Goal: Task Accomplishment & Management: Manage account settings

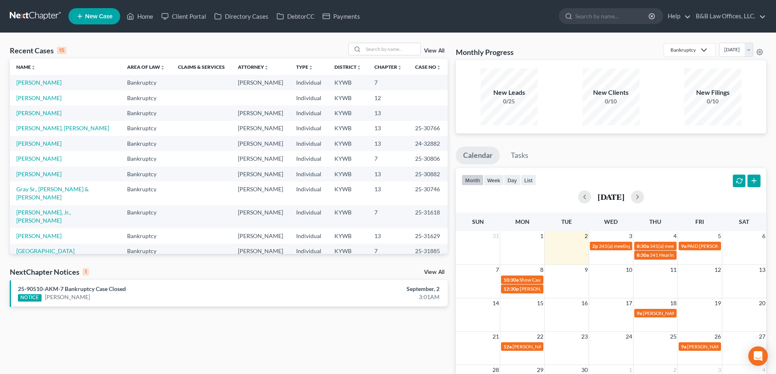
click at [428, 273] on link "View All" at bounding box center [434, 273] width 20 height 6
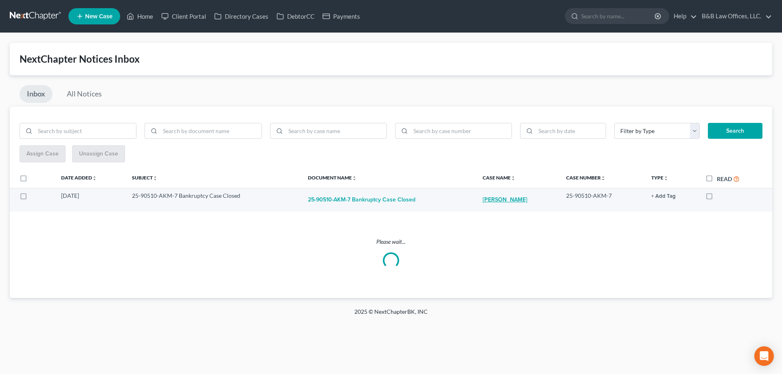
click at [505, 200] on link "[PERSON_NAME]" at bounding box center [505, 200] width 45 height 16
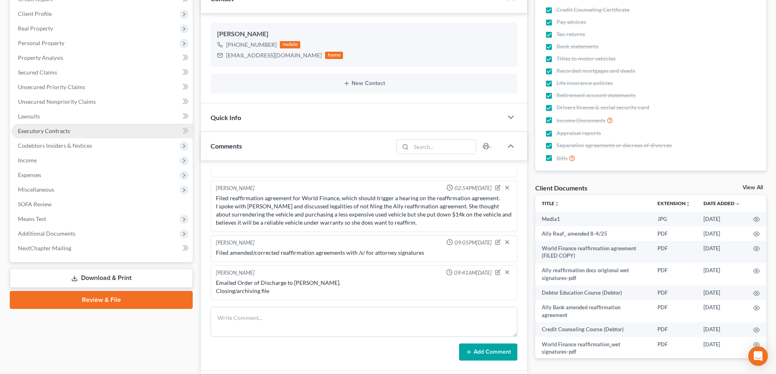
scroll to position [204, 0]
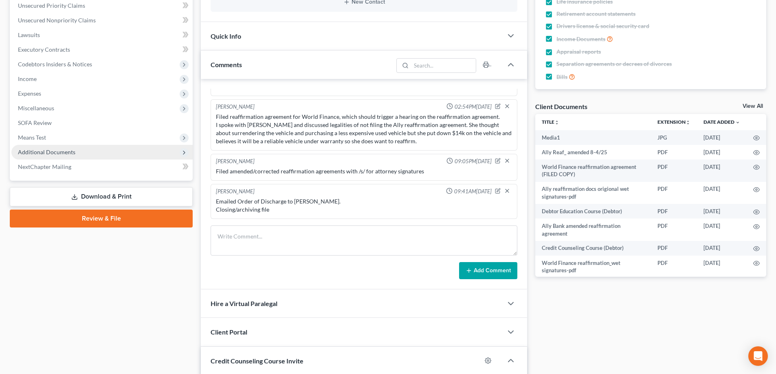
click at [69, 151] on span "Additional Documents" at bounding box center [46, 152] width 57 height 7
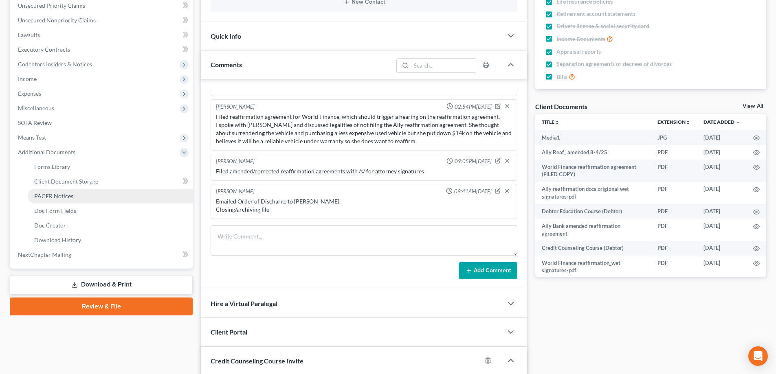
click at [72, 198] on span "PACER Notices" at bounding box center [53, 196] width 39 height 7
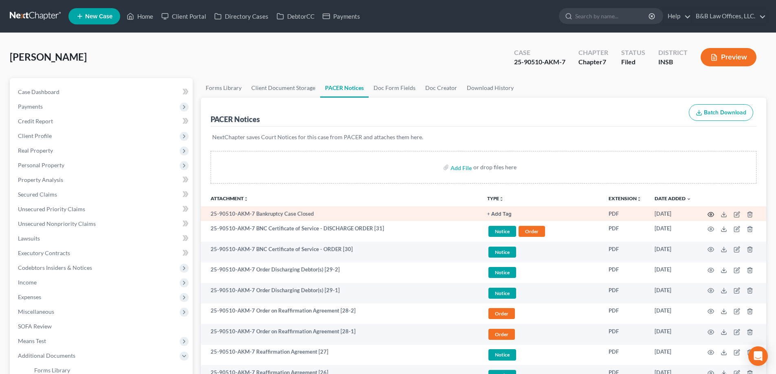
click at [710, 214] on icon "button" at bounding box center [711, 214] width 7 height 7
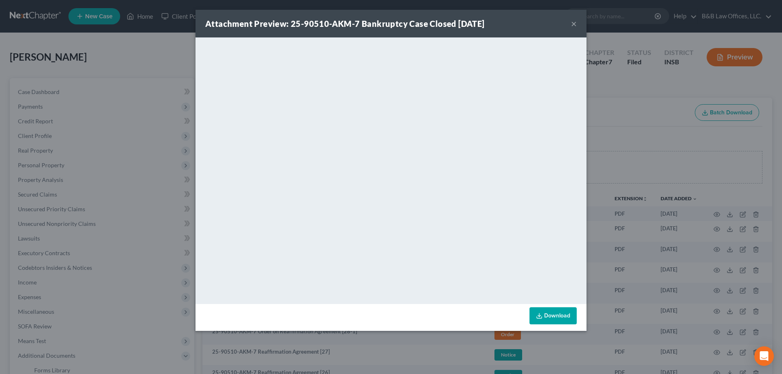
click at [572, 24] on button "×" at bounding box center [574, 24] width 6 height 10
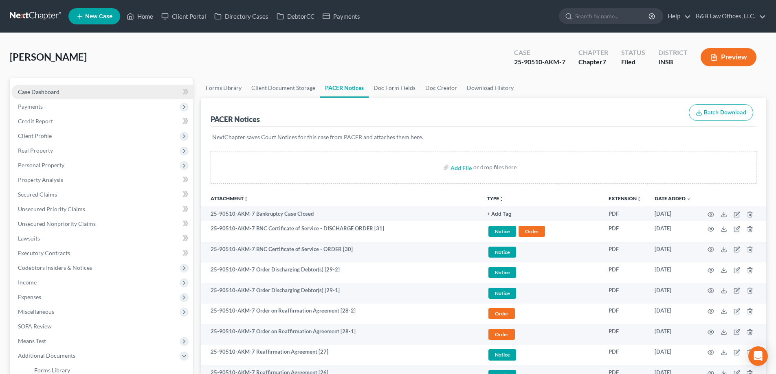
click at [57, 92] on span "Case Dashboard" at bounding box center [39, 91] width 42 height 7
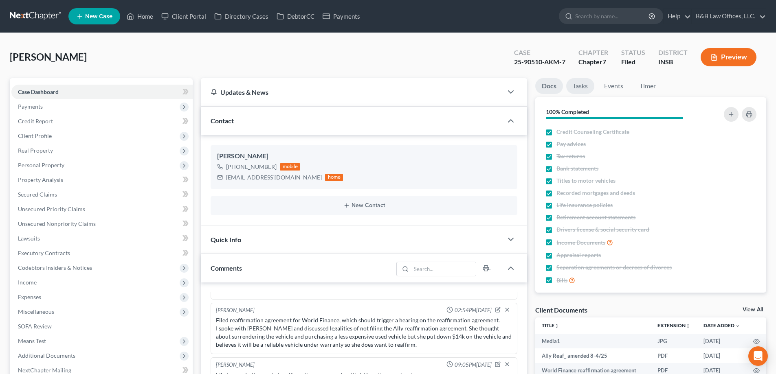
click at [582, 83] on link "Tasks" at bounding box center [580, 86] width 28 height 16
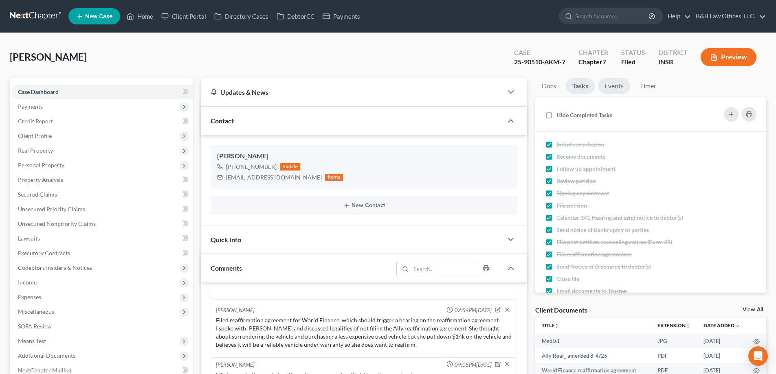
click at [618, 85] on link "Events" at bounding box center [614, 86] width 32 height 16
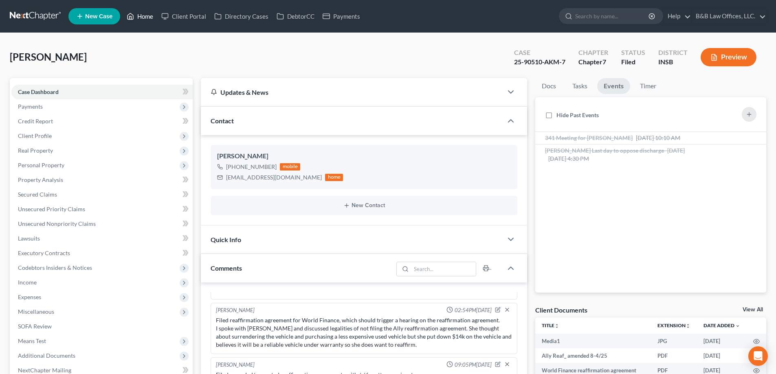
click at [146, 19] on link "Home" at bounding box center [140, 16] width 35 height 15
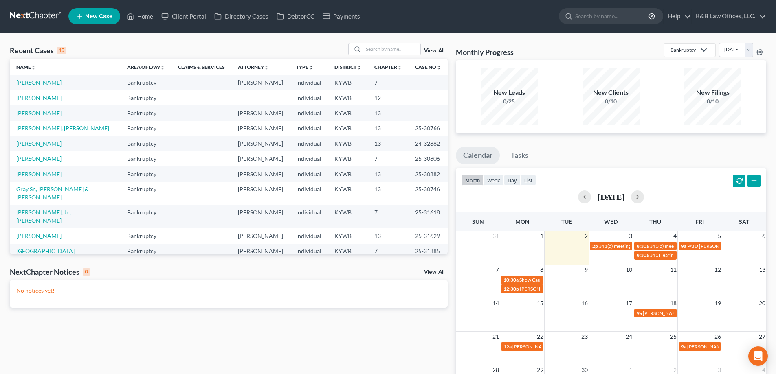
click at [437, 48] on div "View All" at bounding box center [397, 49] width 99 height 13
click at [437, 51] on link "View All" at bounding box center [434, 51] width 20 height 6
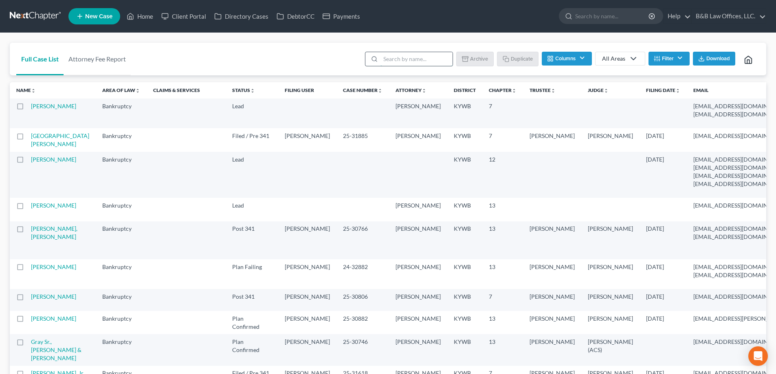
click at [424, 59] on input "search" at bounding box center [416, 59] width 72 height 14
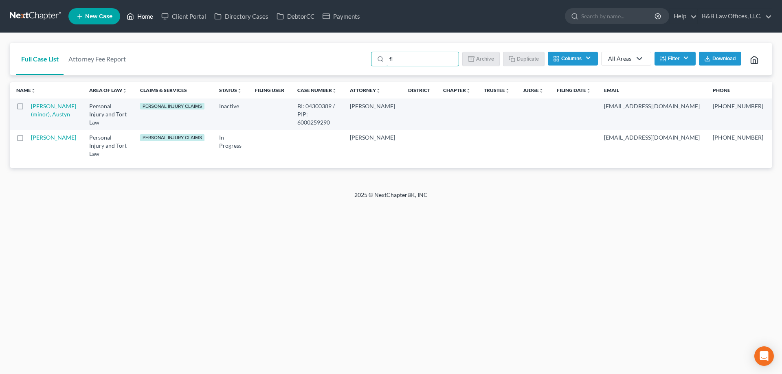
type input "fl"
click at [143, 13] on link "Home" at bounding box center [140, 16] width 35 height 15
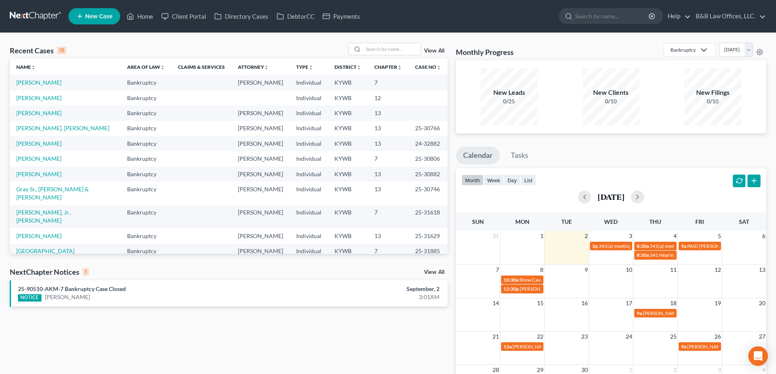
click at [433, 271] on link "View All" at bounding box center [434, 273] width 20 height 6
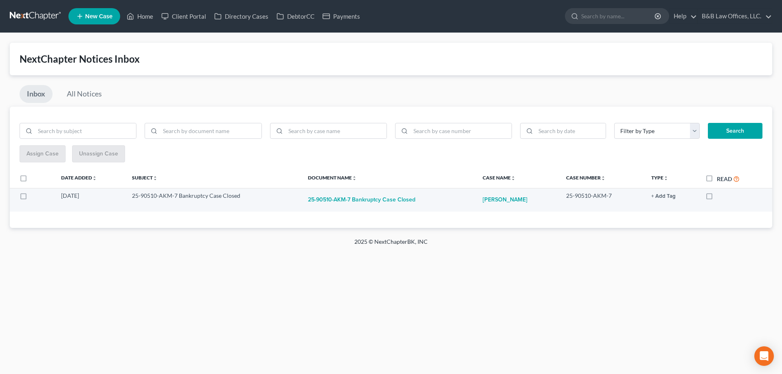
click at [662, 194] on button "+ Add Tag" at bounding box center [663, 196] width 24 height 5
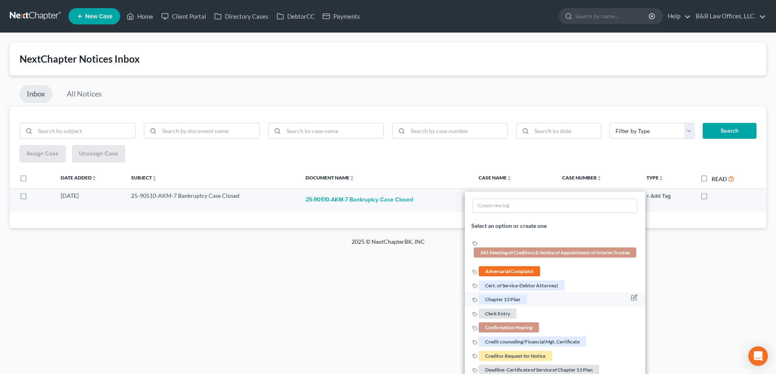
click at [499, 315] on span "Clerk Entry" at bounding box center [498, 314] width 38 height 10
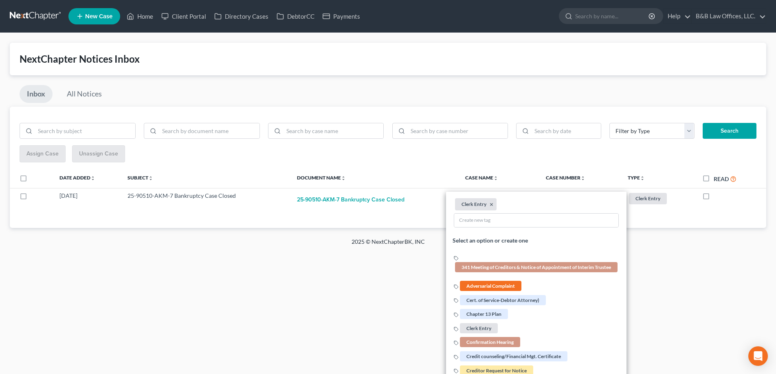
click at [363, 301] on div "Home New Case Client Portal Directory Cases DebtorCC Payments B&B Law Offices, …" at bounding box center [388, 187] width 776 height 374
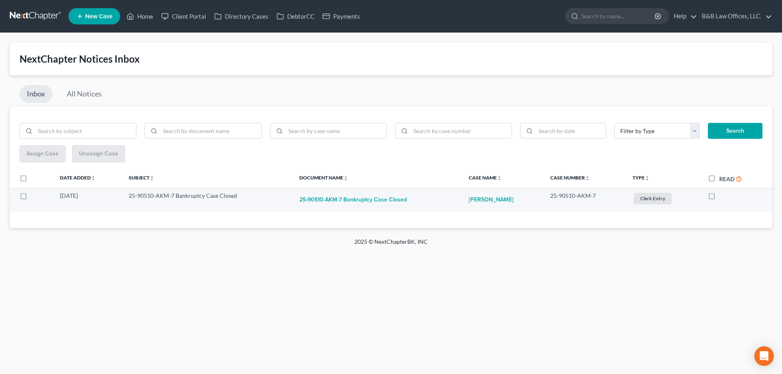
click at [719, 198] on label at bounding box center [719, 198] width 0 height 0
click at [723, 197] on input "checkbox" at bounding box center [725, 194] width 5 height 5
checkbox input "true"
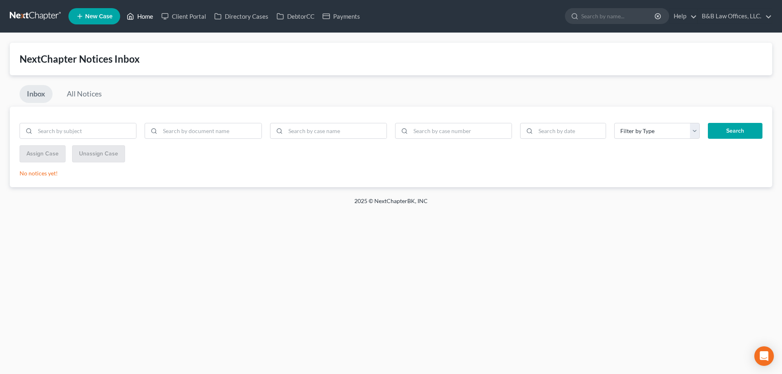
click at [143, 15] on link "Home" at bounding box center [140, 16] width 35 height 15
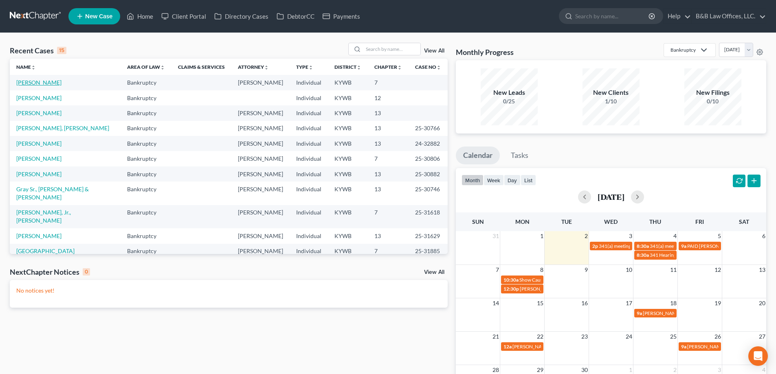
click at [39, 83] on link "[PERSON_NAME]" at bounding box center [38, 82] width 45 height 7
select select "1"
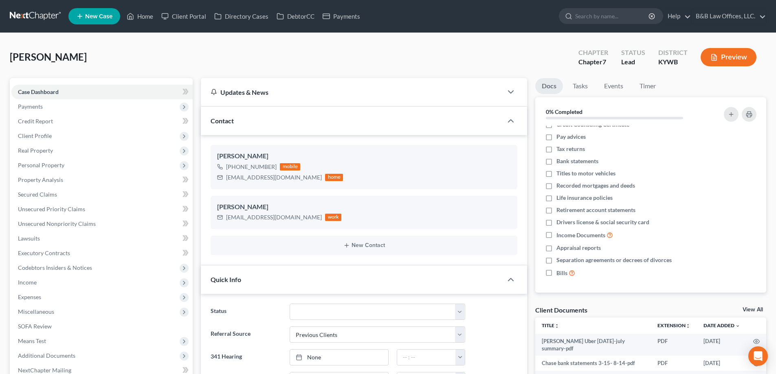
scroll to position [5424, 0]
click at [754, 313] on div "View All" at bounding box center [755, 310] width 24 height 7
click at [754, 309] on link "View All" at bounding box center [753, 310] width 20 height 6
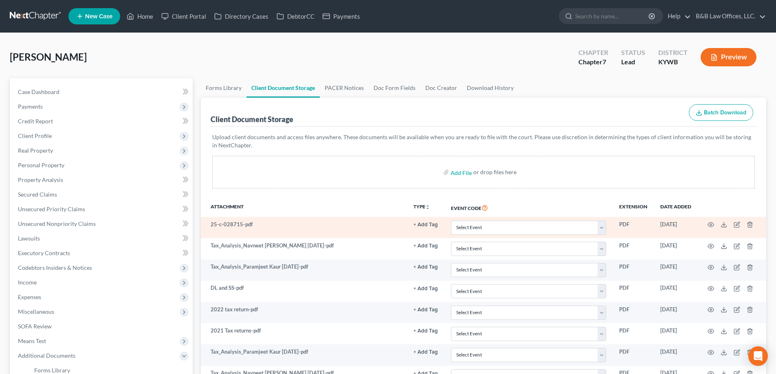
scroll to position [41, 0]
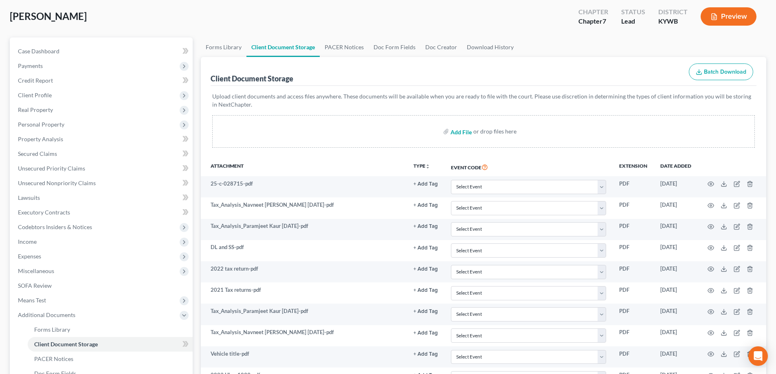
click at [457, 133] on input "file" at bounding box center [461, 131] width 20 height 15
type input "C:\fakepath\ss.pdf"
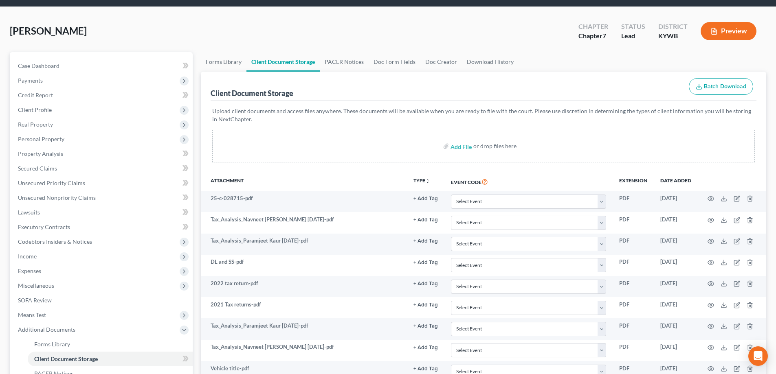
scroll to position [0, 0]
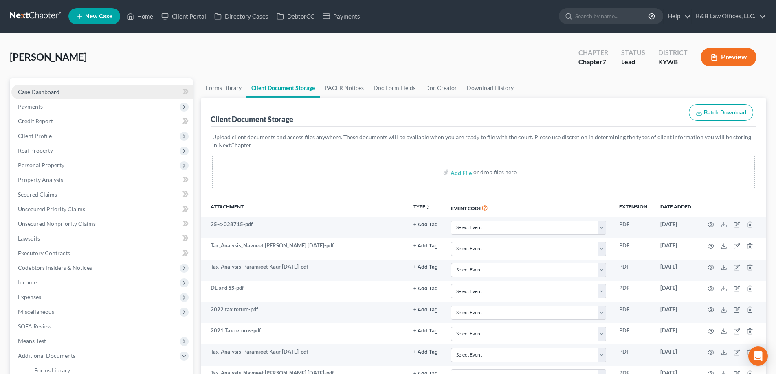
click at [75, 87] on link "Case Dashboard" at bounding box center [101, 92] width 181 height 15
select select "1"
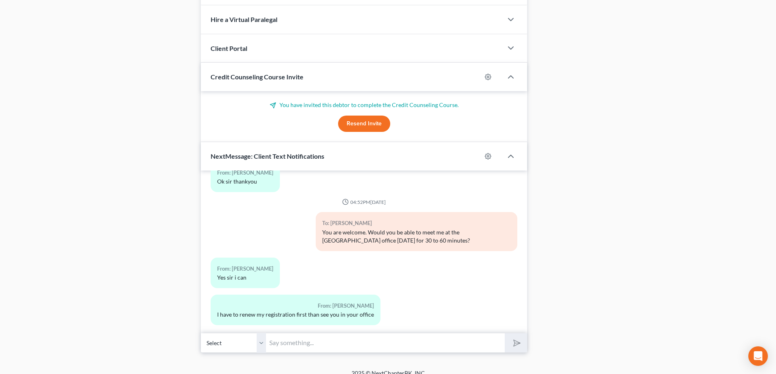
scroll to position [679, 0]
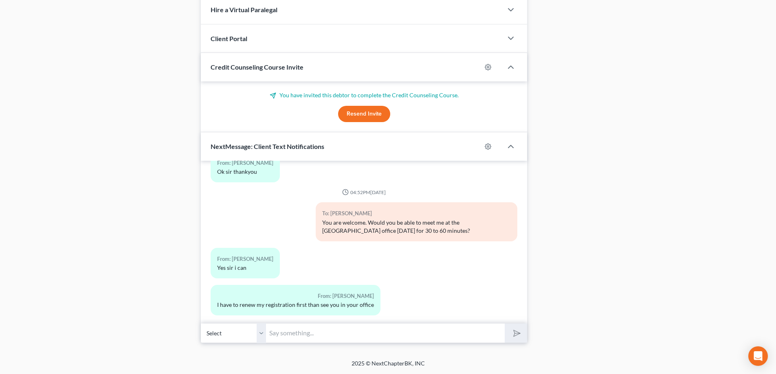
click at [285, 339] on input "text" at bounding box center [385, 333] width 239 height 20
type input "W"
type input "Give me an hour notice."
click at [505, 324] on button "submit" at bounding box center [516, 333] width 22 height 19
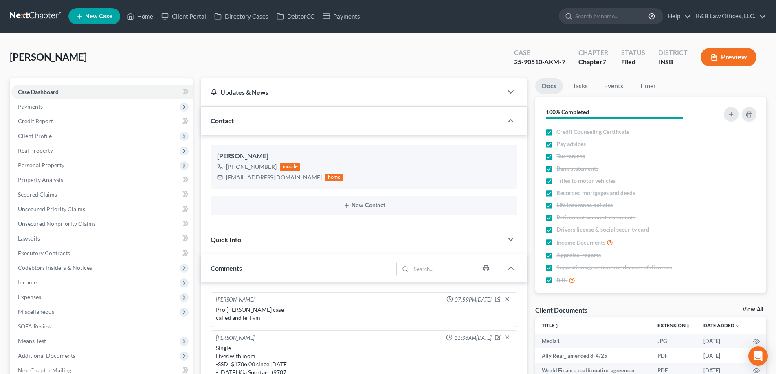
select select "6"
select select "0"
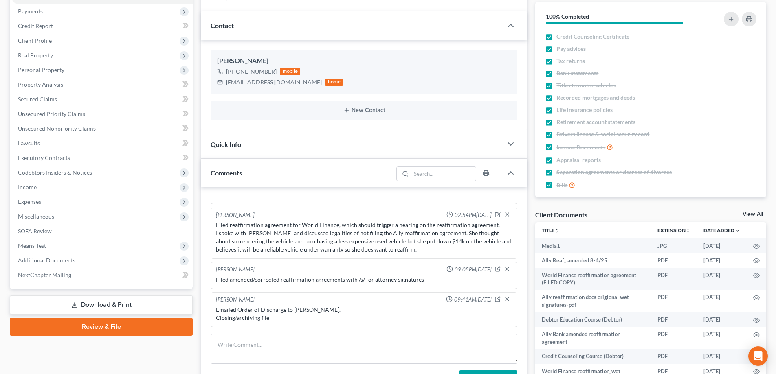
scroll to position [122, 0]
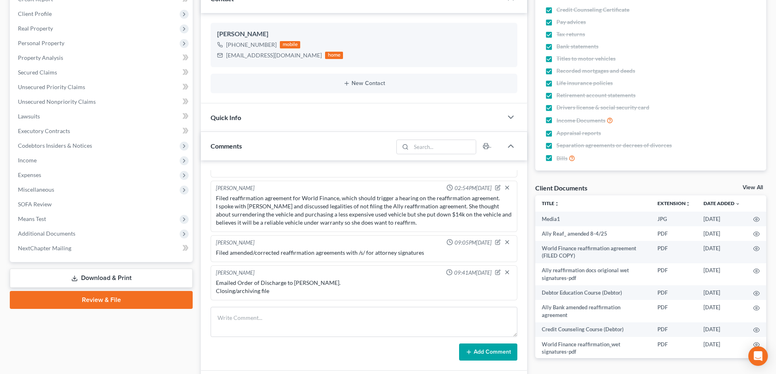
click at [273, 107] on div "Quick Info" at bounding box center [352, 117] width 302 height 28
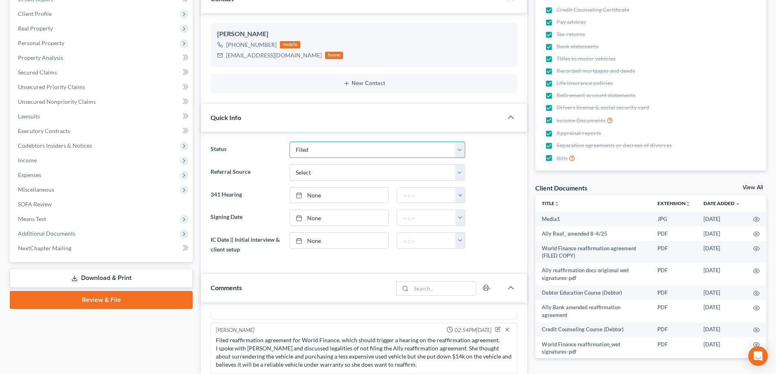
click at [324, 158] on select "Discharged Discharged & Reported Discharge Litigation Dismissal Notice Dismisse…" at bounding box center [378, 150] width 176 height 16
select select "0"
click at [290, 142] on select "Discharged Discharged & Reported Discharge Litigation Dismissal Notice Dismisse…" at bounding box center [378, 150] width 176 height 16
click at [336, 175] on select "Select Word Of Mouth Previous Clients Direct Mail Website Google Search Modern …" at bounding box center [378, 173] width 176 height 16
select select "6"
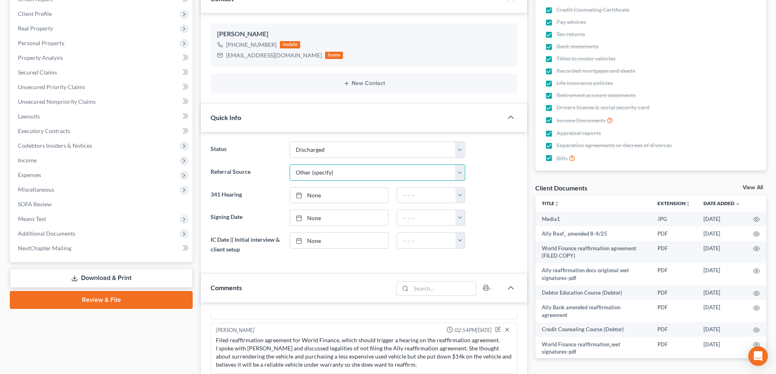
click at [290, 165] on select "Select Word Of Mouth Previous Clients Direct Mail Website Google Search Modern …" at bounding box center [378, 173] width 176 height 16
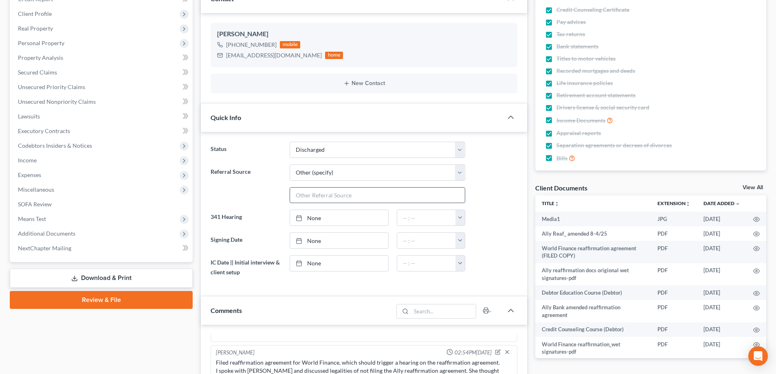
click at [315, 200] on input "text" at bounding box center [377, 195] width 175 height 15
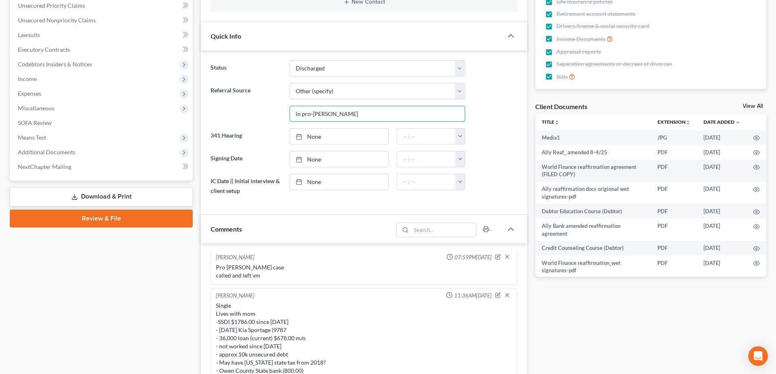
scroll to position [0, 0]
type input "in pro-bono"
click at [343, 180] on link "None" at bounding box center [339, 181] width 98 height 15
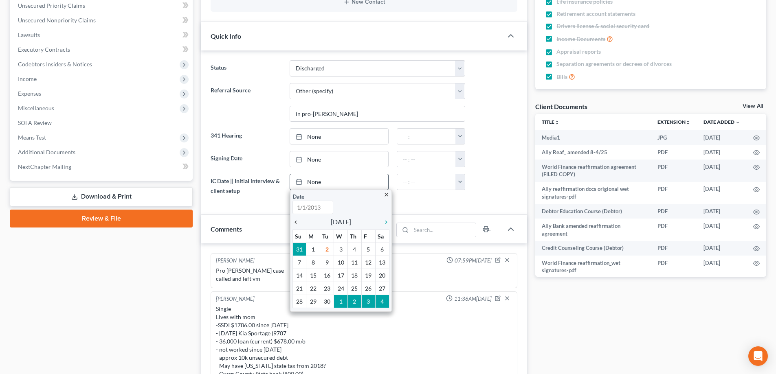
click at [297, 224] on icon "chevron_left" at bounding box center [297, 222] width 11 height 7
type input "9/2/2025"
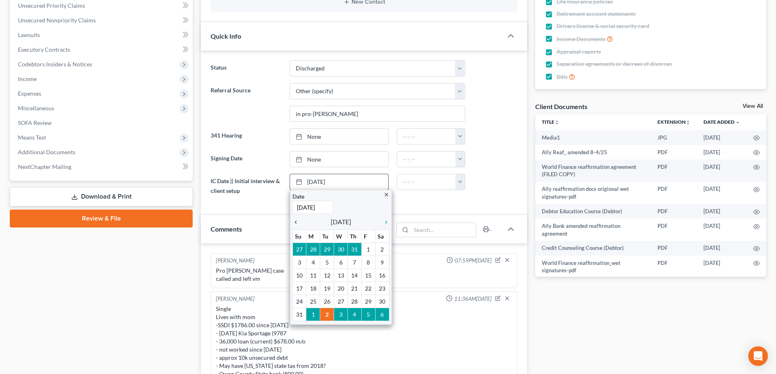
click at [297, 224] on icon "chevron_left" at bounding box center [297, 222] width 11 height 7
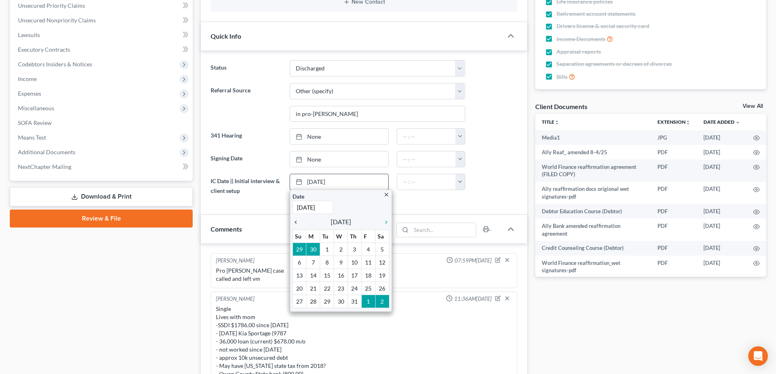
click at [297, 224] on icon "chevron_left" at bounding box center [297, 222] width 11 height 7
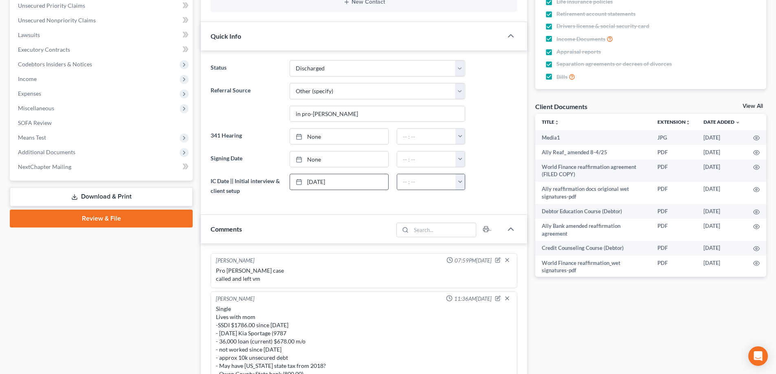
click at [462, 185] on button "button" at bounding box center [459, 181] width 9 height 15
click at [468, 268] on link "11:30am" at bounding box center [478, 271] width 46 height 14
type input "11:30am"
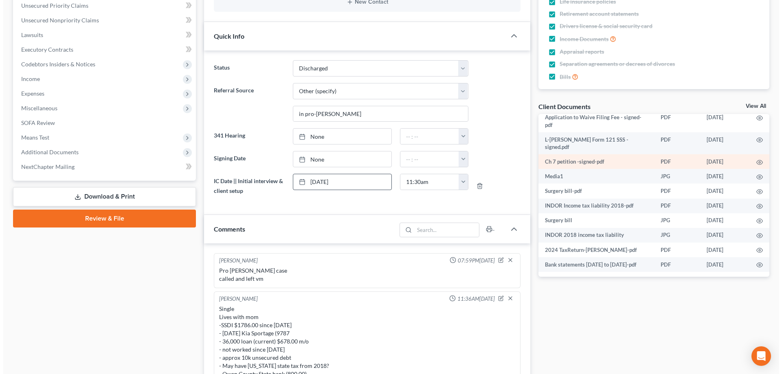
scroll to position [467, 0]
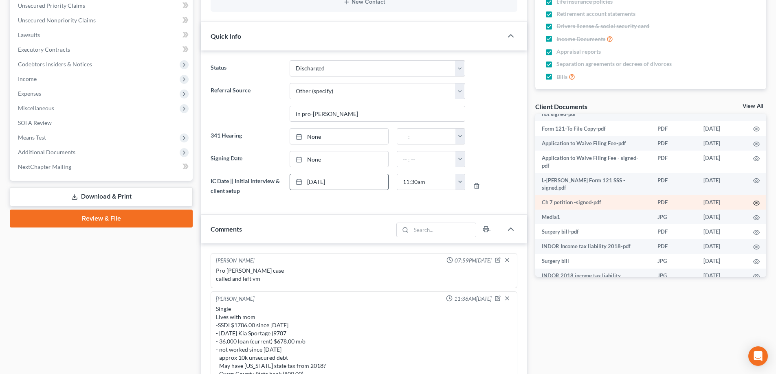
click at [754, 201] on icon "button" at bounding box center [757, 203] width 6 height 4
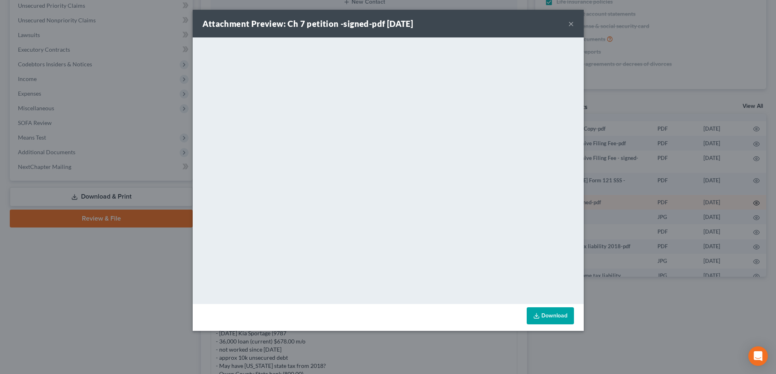
scroll to position [8121, 0]
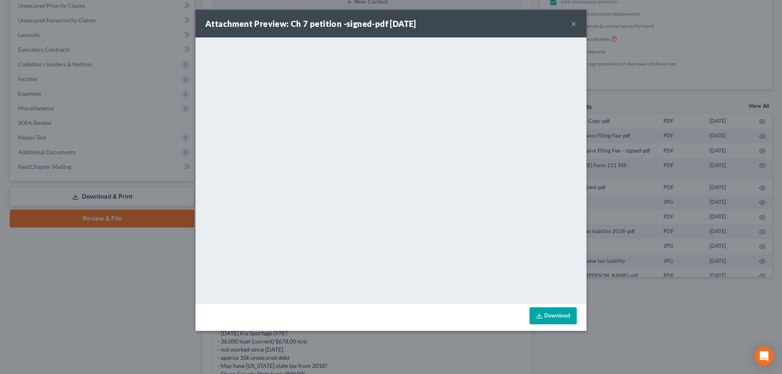
click at [575, 24] on button "×" at bounding box center [574, 24] width 6 height 10
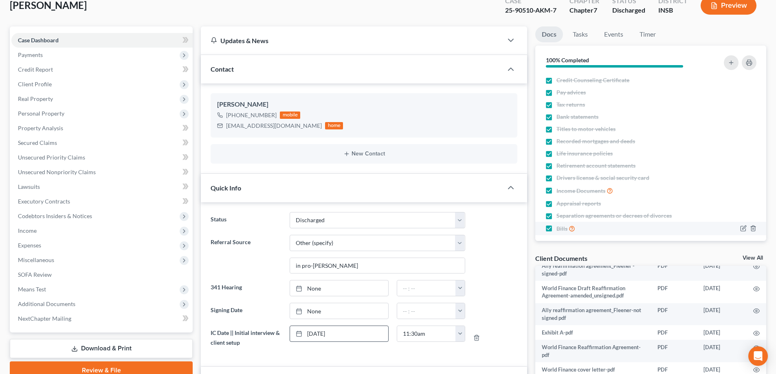
scroll to position [41, 0]
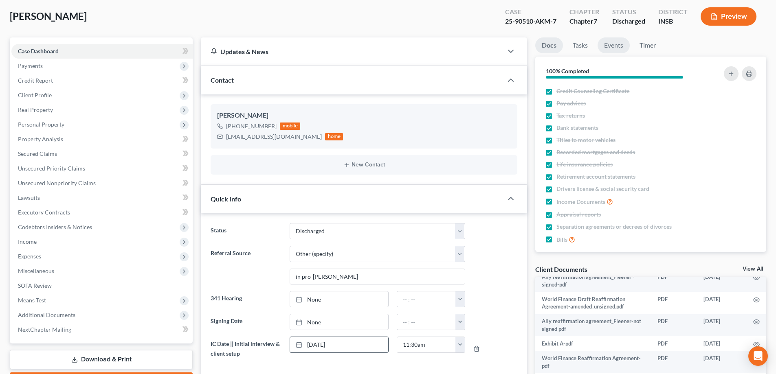
click at [611, 48] on link "Events" at bounding box center [614, 45] width 32 height 16
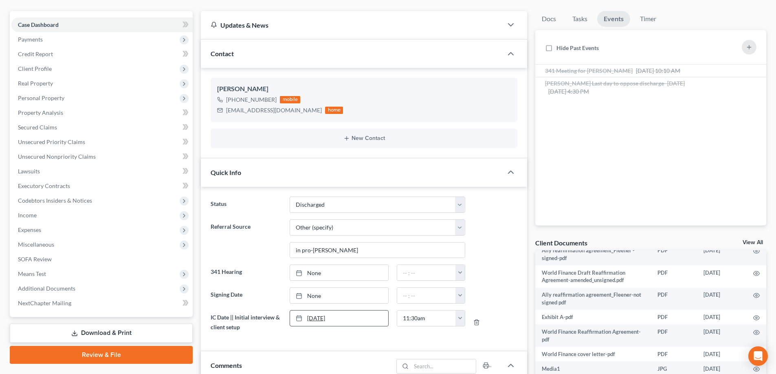
scroll to position [81, 0]
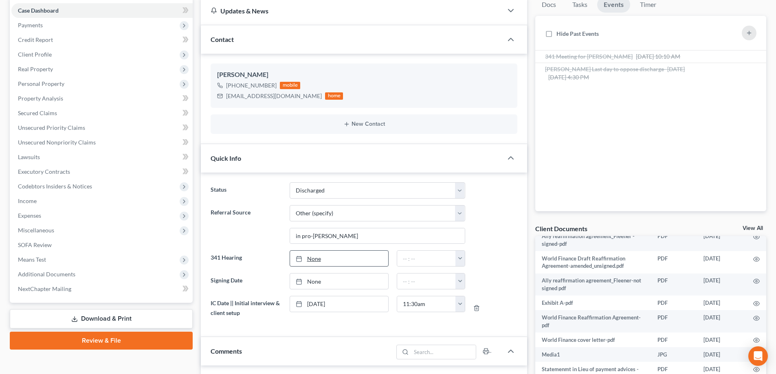
click at [313, 260] on link "None" at bounding box center [339, 258] width 98 height 15
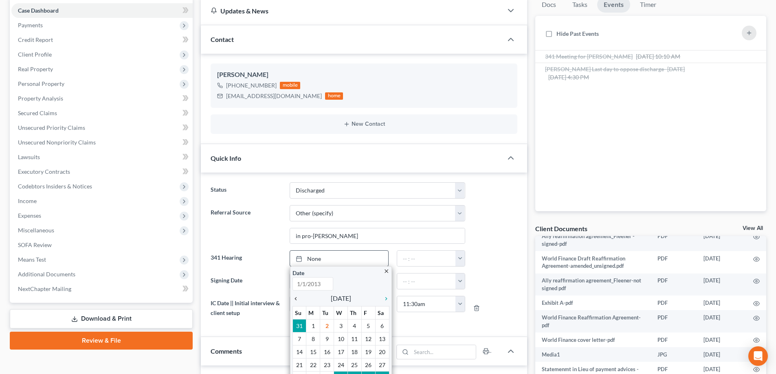
type input "9/2/2025"
click at [297, 299] on icon "chevron_left" at bounding box center [297, 299] width 11 height 7
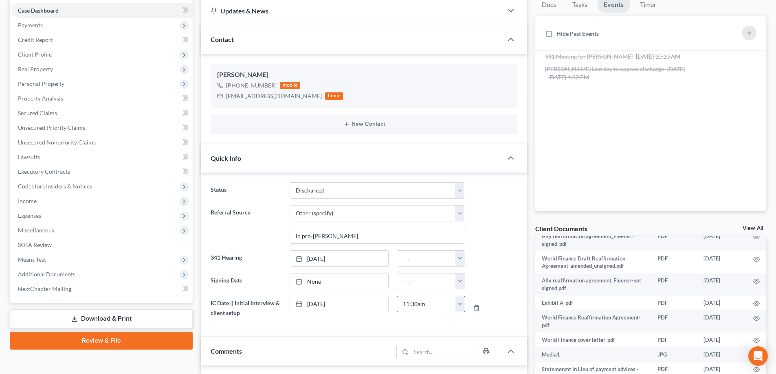
click at [460, 305] on button "button" at bounding box center [459, 304] width 9 height 15
click at [475, 256] on link "10:00am" at bounding box center [478, 255] width 46 height 14
type input "10:00am"
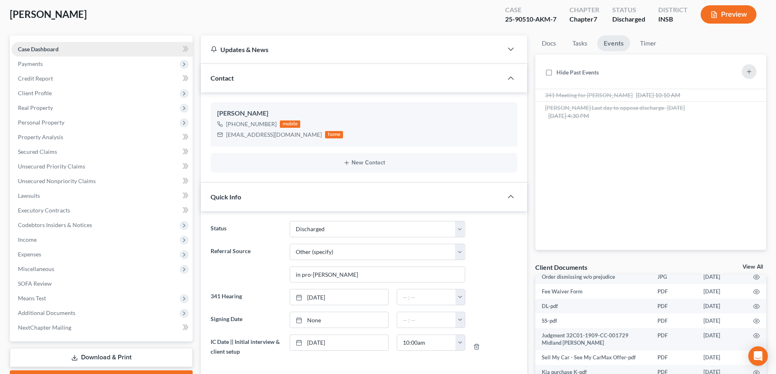
scroll to position [0, 0]
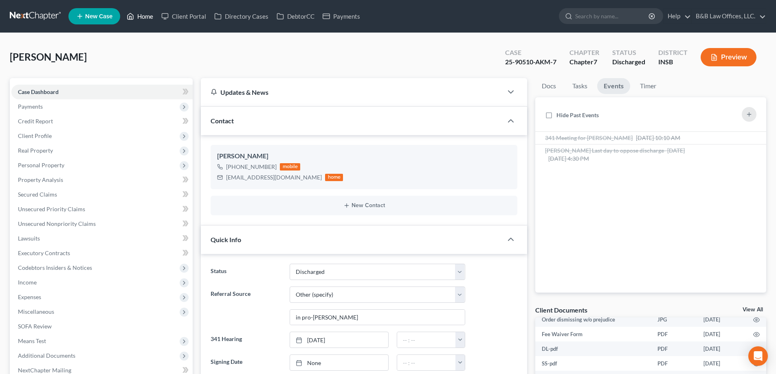
click at [141, 17] on link "Home" at bounding box center [140, 16] width 35 height 15
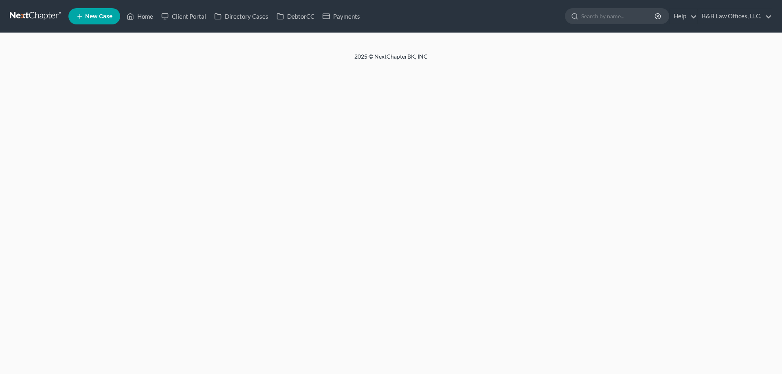
select select "1"
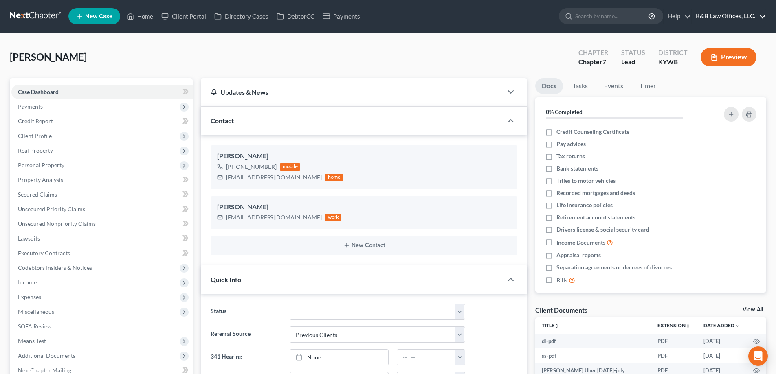
click at [756, 16] on link "B&B Law Offices, LLC." at bounding box center [729, 16] width 74 height 15
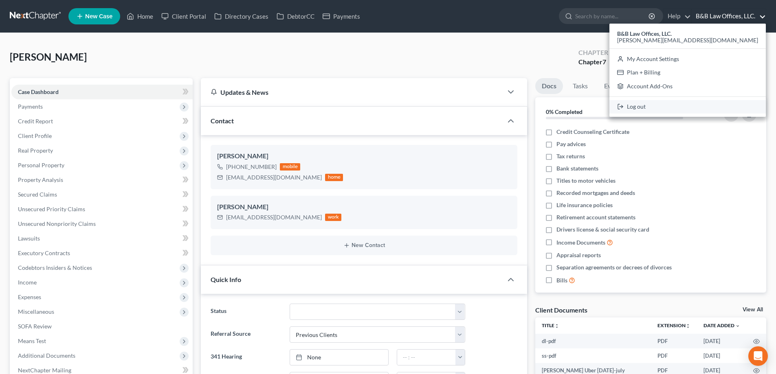
click at [718, 105] on link "Log out" at bounding box center [687, 107] width 156 height 14
